Goal: Information Seeking & Learning: Learn about a topic

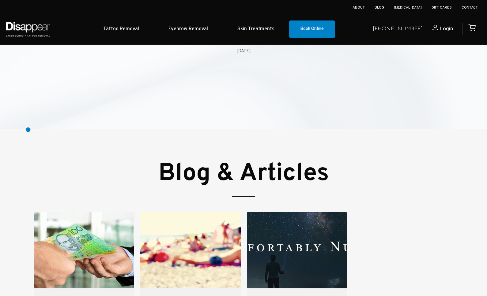
scroll to position [1925, 0]
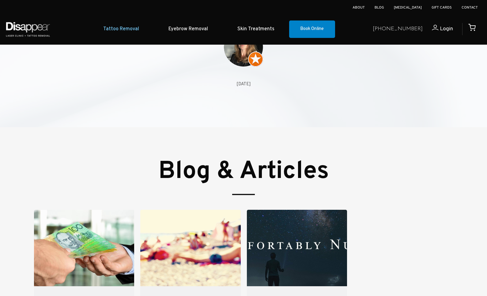
click at [135, 33] on link "Tattoo Removal" at bounding box center [120, 29] width 65 height 19
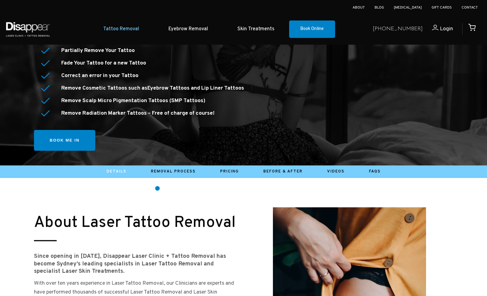
scroll to position [150, 0]
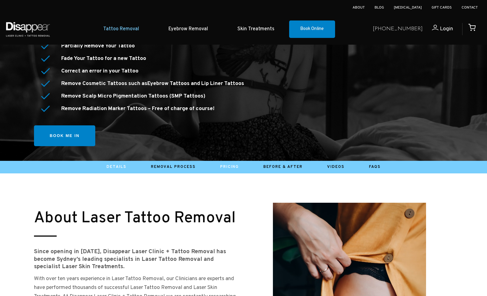
click at [227, 169] on link "Pricing" at bounding box center [229, 167] width 19 height 5
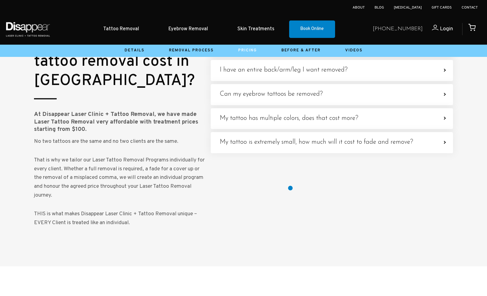
scroll to position [1787, 0]
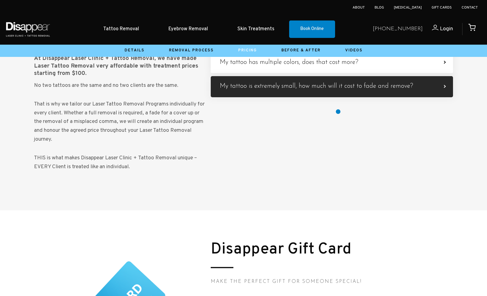
click at [338, 97] on label "My tattoo is extremely small, how much will it cost to fade and remove? We trea…" at bounding box center [332, 86] width 242 height 21
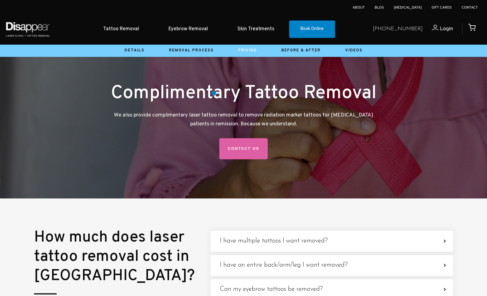
scroll to position [1528, 0]
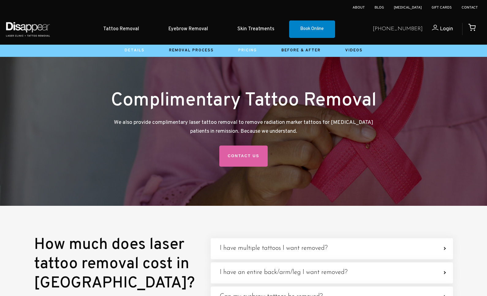
click at [135, 52] on link "Details" at bounding box center [135, 50] width 20 height 5
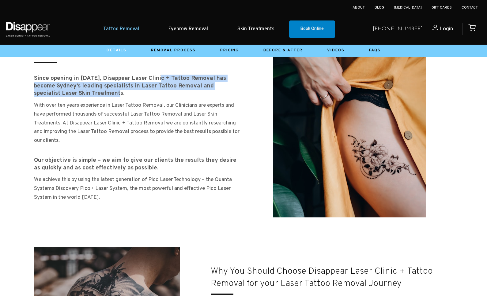
drag, startPoint x: 161, startPoint y: 80, endPoint x: 126, endPoint y: 92, distance: 36.2
click at [126, 92] on h4 "Since opening in 2013, Disappear Laser Clinic + Tattoo Removal has become Sydne…" at bounding box center [137, 86] width 207 height 23
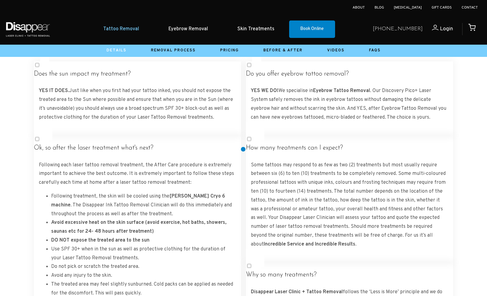
scroll to position [1081, 0]
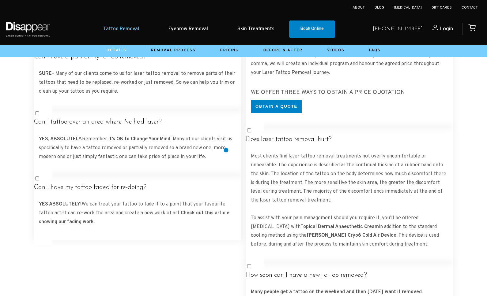
scroll to position [1796, 0]
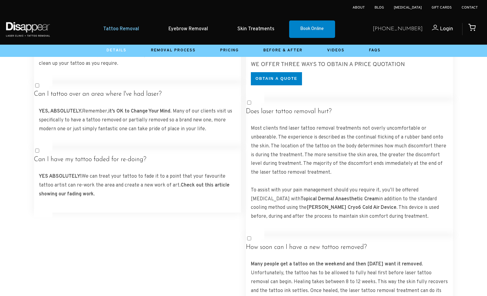
drag, startPoint x: 32, startPoint y: 240, endPoint x: 139, endPoint y: 242, distance: 107.1
drag, startPoint x: 130, startPoint y: 231, endPoint x: 139, endPoint y: 237, distance: 11.2
copy p "the Quanta Systems Discovery Pico+ Laser System."
